Goal: Browse casually

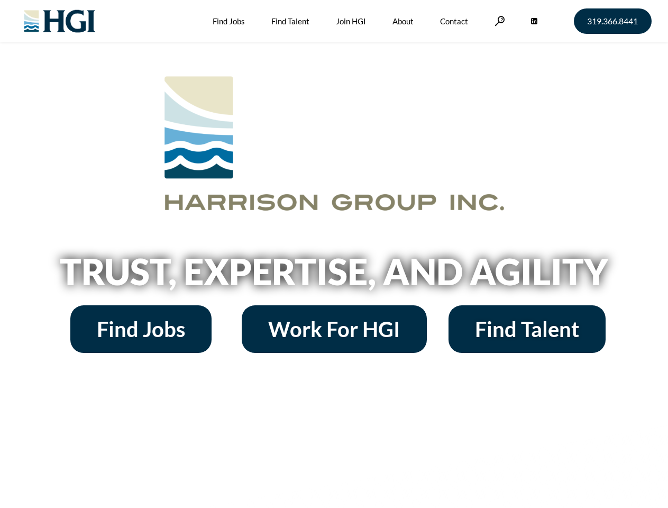
click at [334, 254] on h2 "Trust, Expertise, and Agility" at bounding box center [334, 271] width 603 height 36
click at [499, 21] on link at bounding box center [500, 21] width 11 height 10
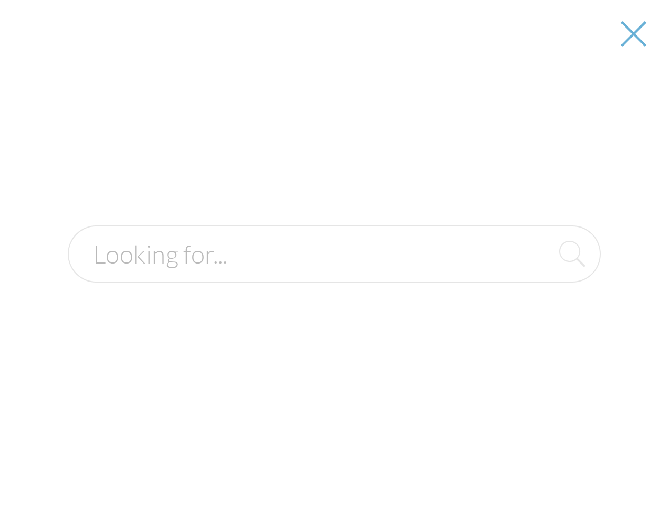
click at [334, 275] on h2 "Trust, Expertise, and Agility" at bounding box center [334, 271] width 603 height 36
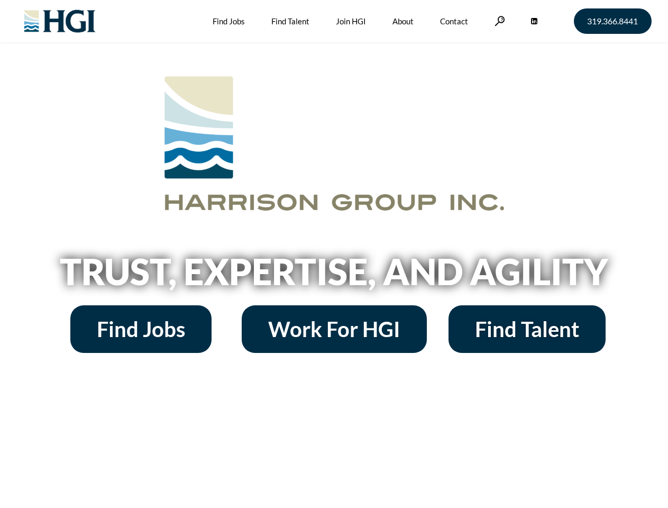
click at [334, 254] on h2 "Trust, Expertise, and Agility" at bounding box center [334, 271] width 603 height 36
click at [499, 21] on link at bounding box center [500, 21] width 11 height 10
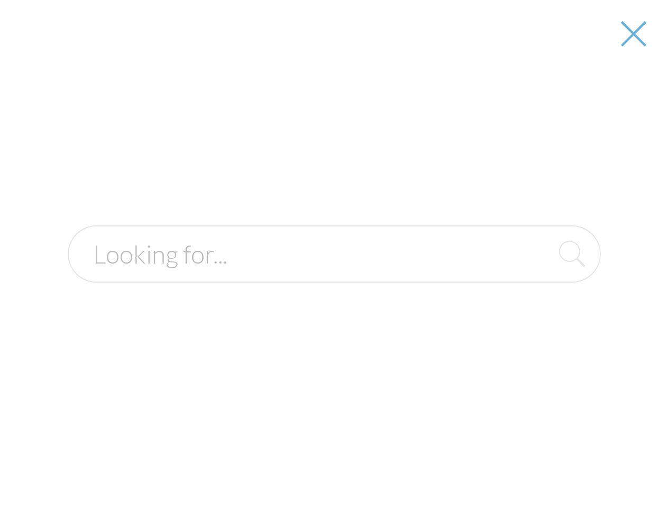
click at [334, 275] on h2 "Trust, Expertise, and Agility" at bounding box center [334, 271] width 603 height 36
